Goal: Find specific fact: Find specific fact

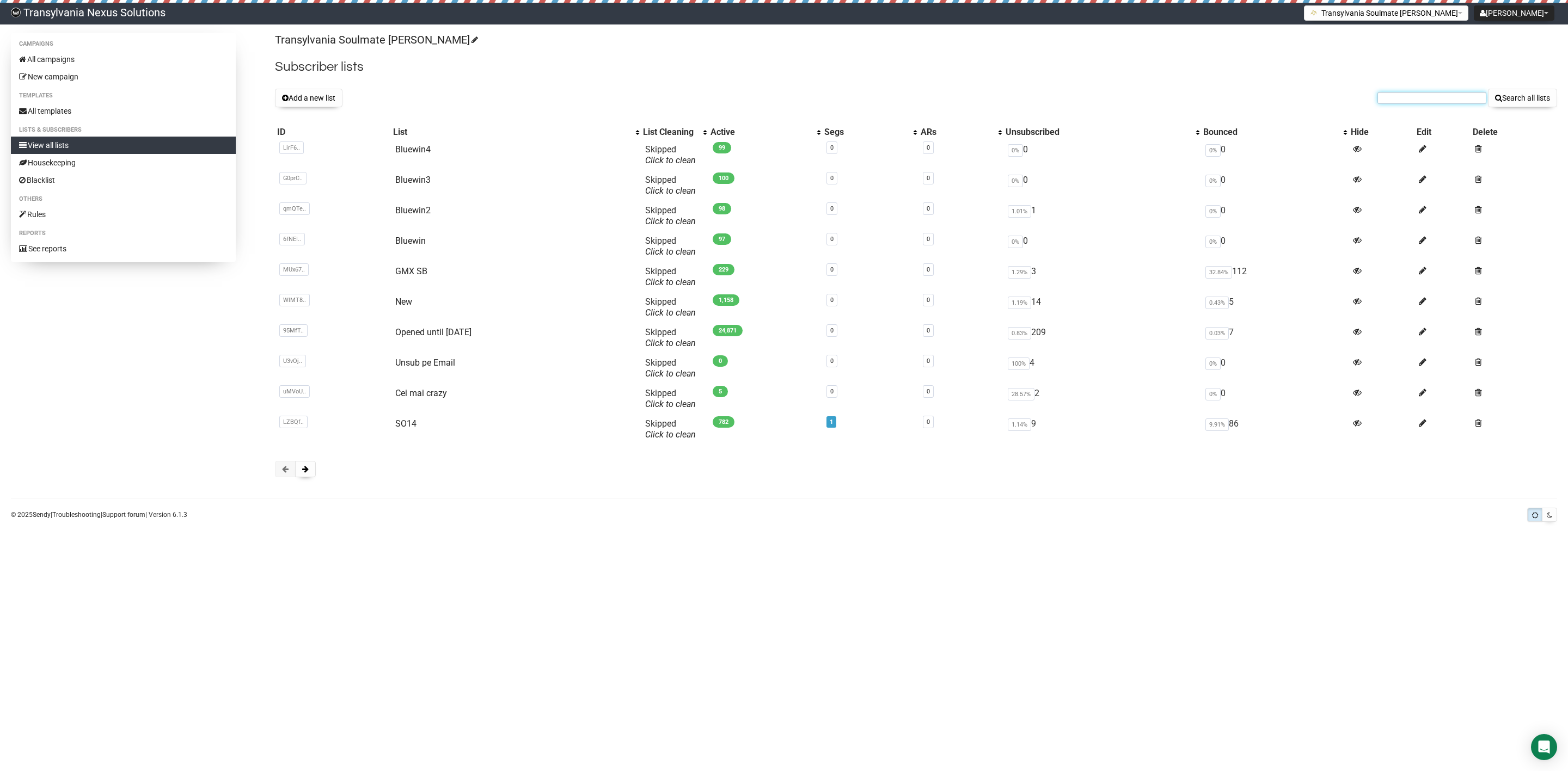
click at [1418, 97] on input "text" at bounding box center [1431, 98] width 109 height 12
paste input "b.ravicini@bluewin.ch"
type input "b.ravicini@bluewin.ch"
click at [1513, 98] on button "Search all lists" at bounding box center [1522, 98] width 69 height 18
click at [407, 212] on link "Bluewin2" at bounding box center [413, 210] width 36 height 10
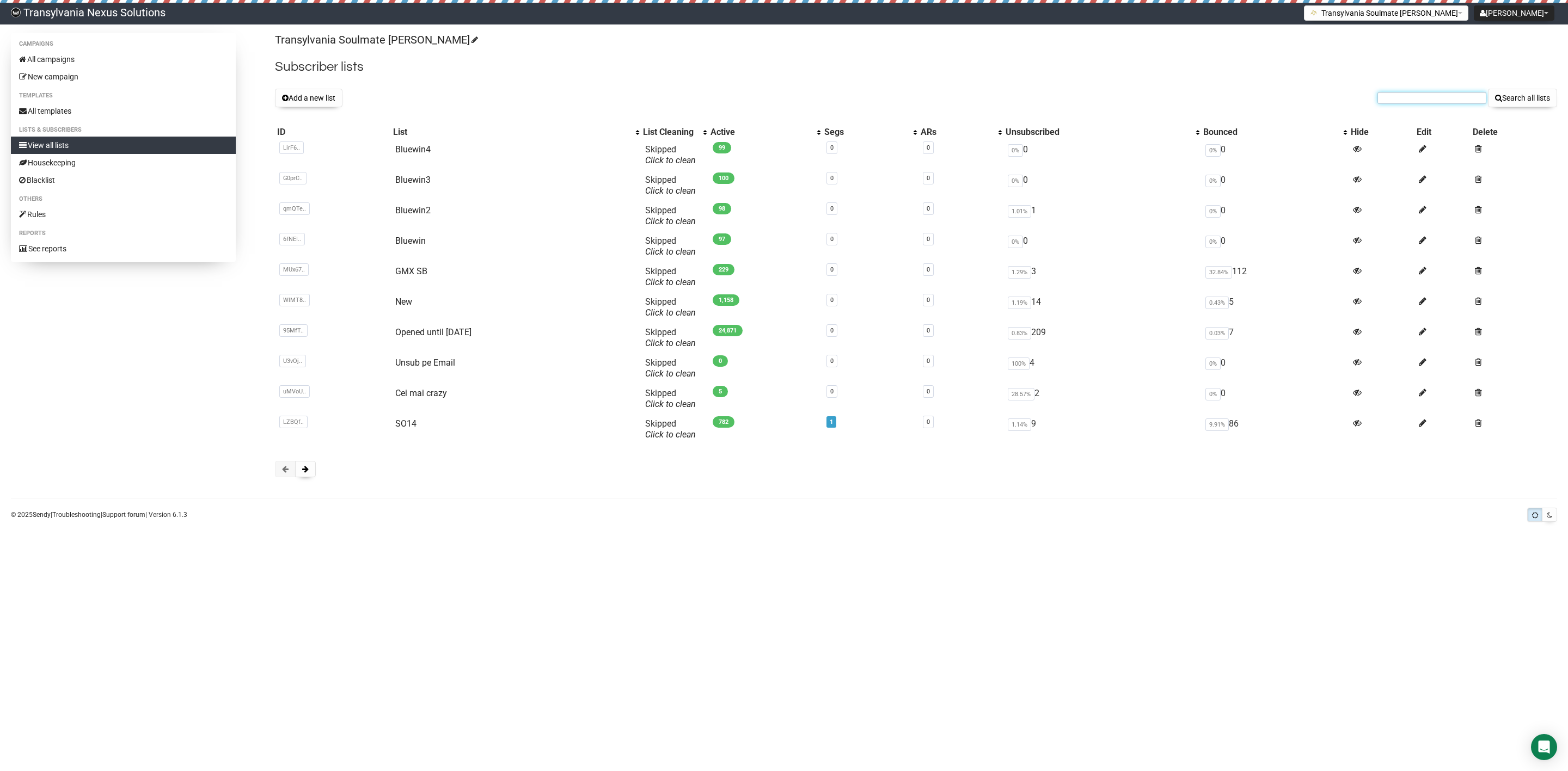
click at [1411, 104] on input "text" at bounding box center [1431, 98] width 109 height 12
paste input "jessica.waltener@gmail.com"
type input "jessica.waltener@gmail.com"
click at [1515, 98] on button "Search all lists" at bounding box center [1522, 98] width 69 height 18
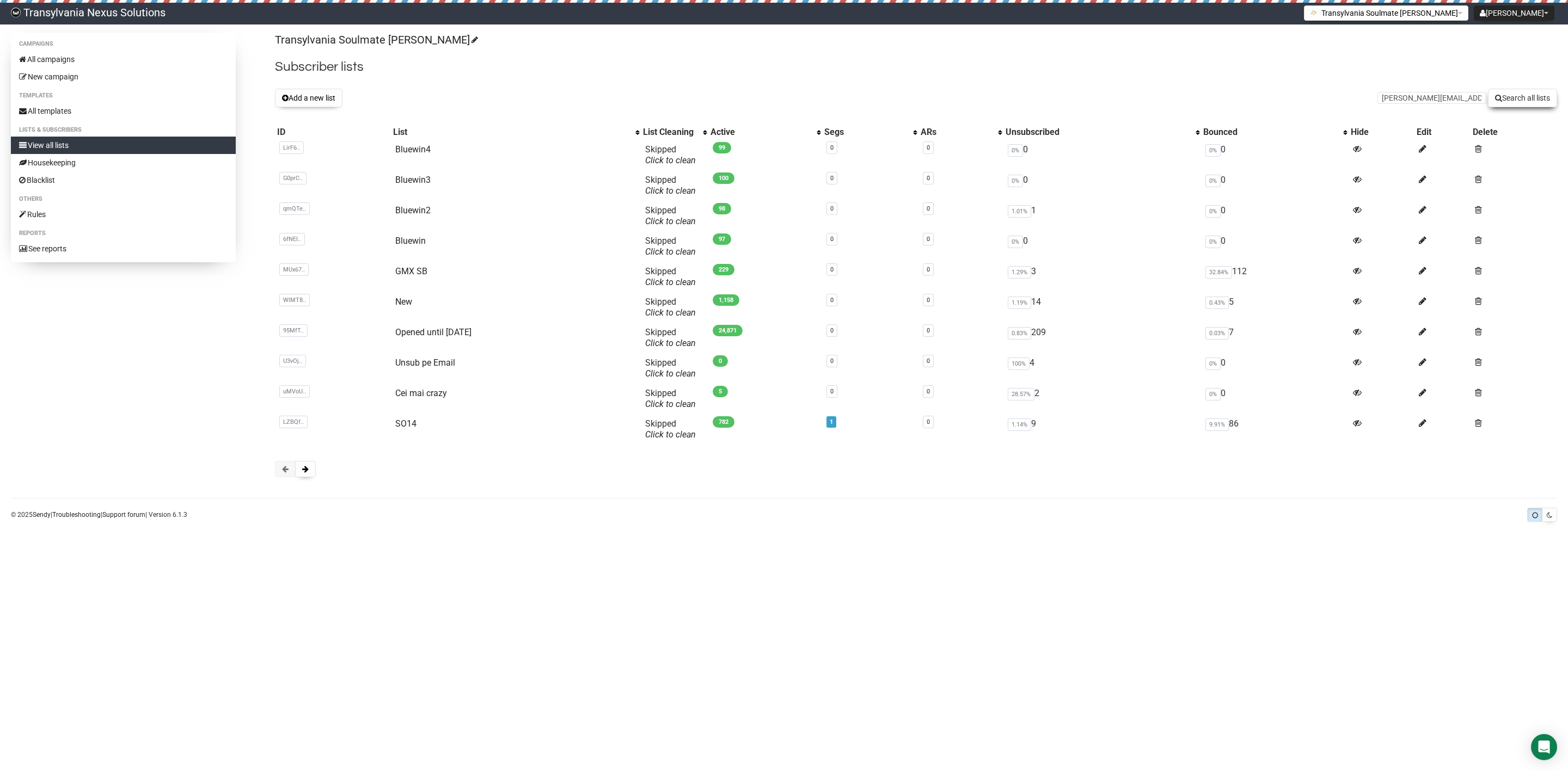
scroll to position [0, 0]
click at [53, 58] on link "All campaigns" at bounding box center [123, 59] width 225 height 17
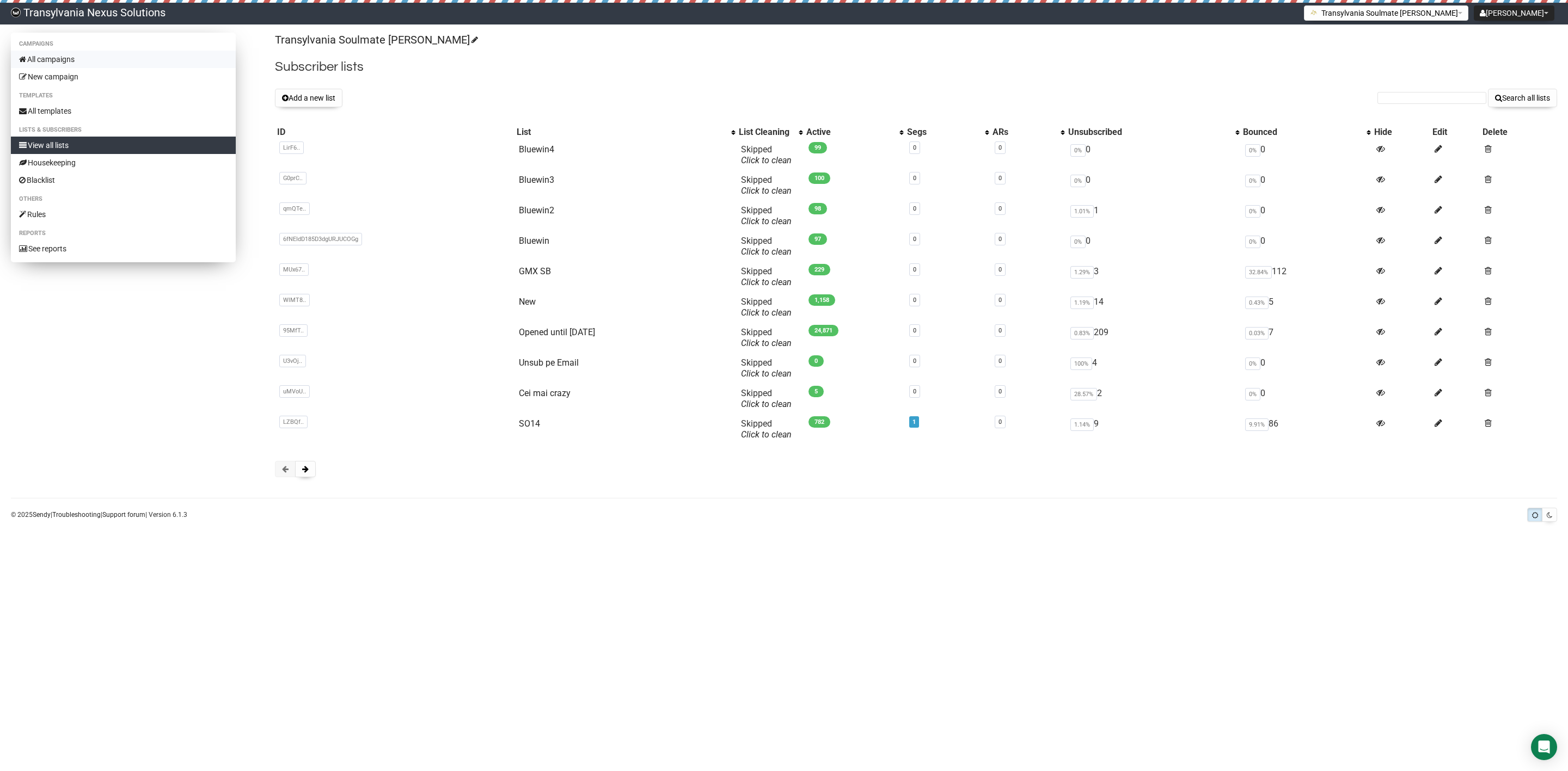
click at [79, 59] on link "All campaigns" at bounding box center [123, 59] width 225 height 17
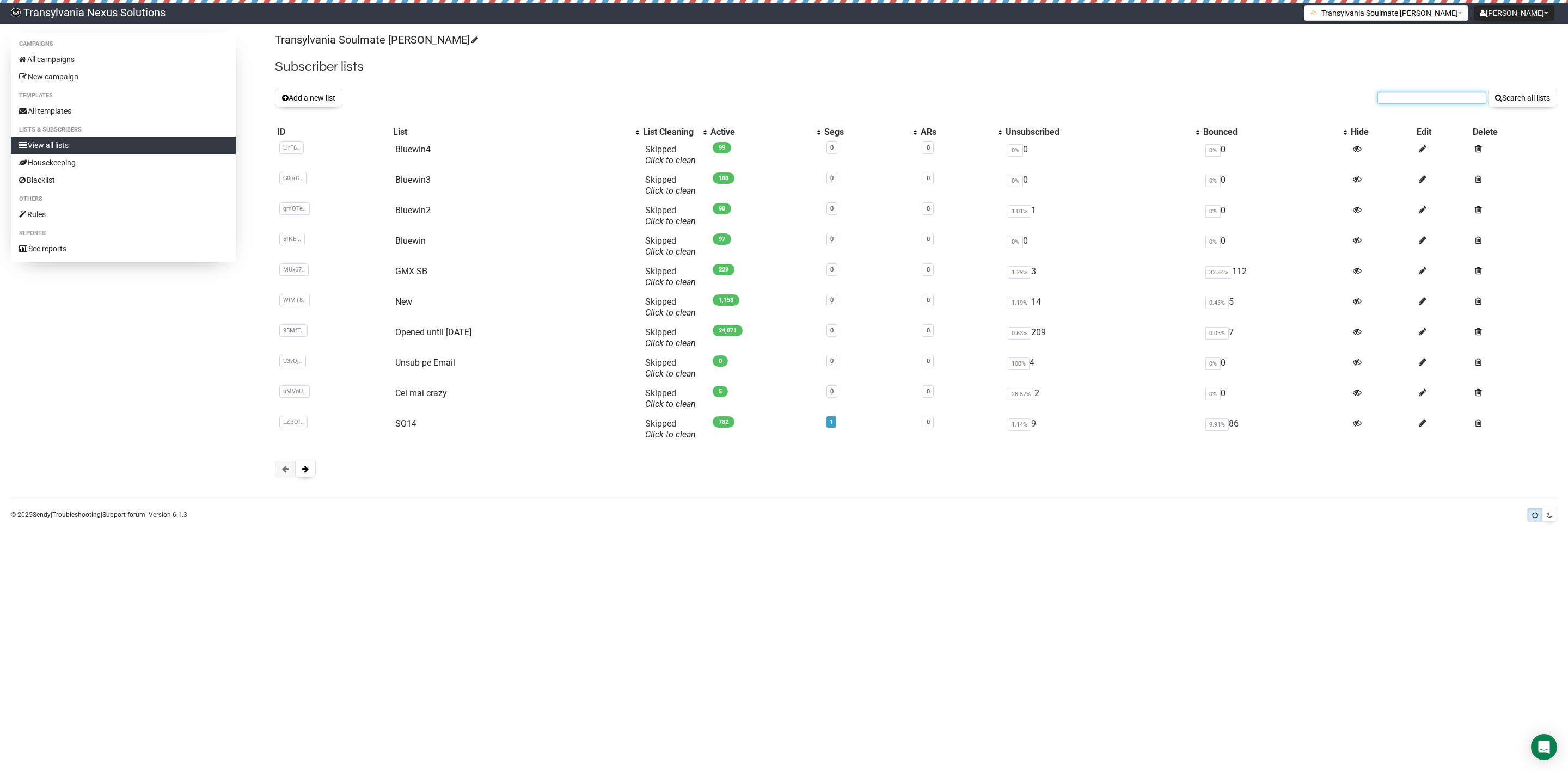
click at [1389, 102] on input "text" at bounding box center [1431, 98] width 109 height 12
paste input "[EMAIL_ADDRESS][DOMAIN_NAME]"
type input "[EMAIL_ADDRESS][DOMAIN_NAME]"
click at [1506, 100] on button "Search all lists" at bounding box center [1522, 98] width 69 height 18
